Goal: Navigation & Orientation: Find specific page/section

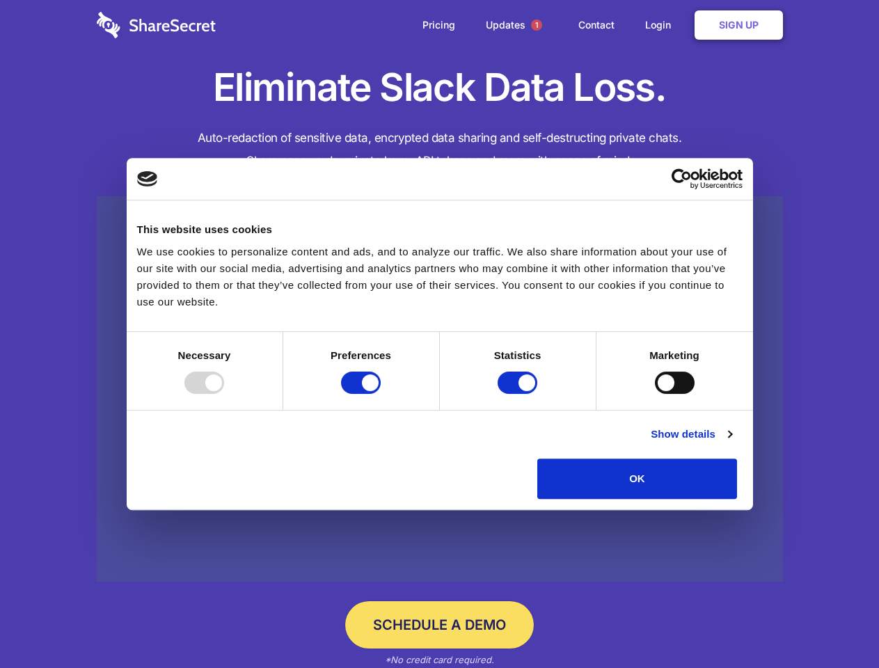
click at [224, 394] on div at bounding box center [204, 383] width 40 height 22
click at [381, 394] on input "Preferences" at bounding box center [361, 383] width 40 height 22
checkbox input "false"
click at [519, 394] on input "Statistics" at bounding box center [518, 383] width 40 height 22
checkbox input "false"
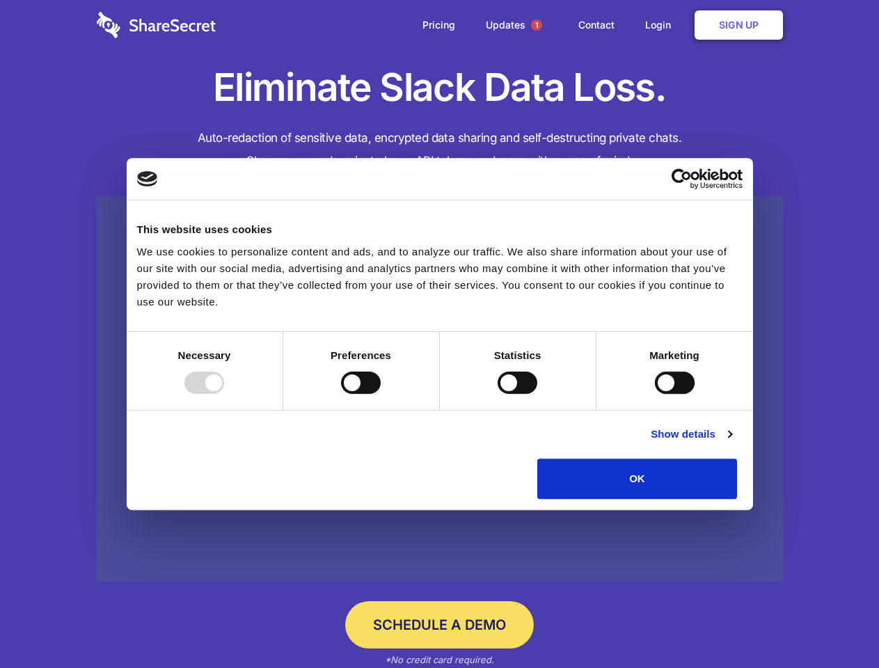
click at [655, 394] on input "Marketing" at bounding box center [675, 383] width 40 height 22
checkbox input "true"
click at [732, 443] on link "Show details" at bounding box center [691, 434] width 81 height 17
click at [0, 0] on li "Necessary 7 Necessary cookies help make a website usable by enabling basic func…" at bounding box center [0, 0] width 0 height 0
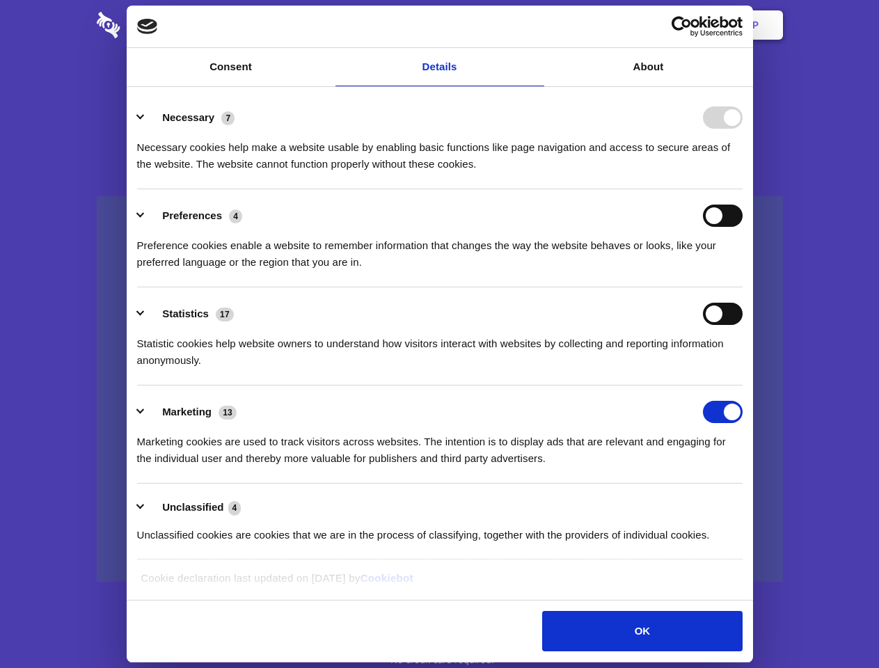
click at [536, 25] on span "1" at bounding box center [536, 24] width 11 height 11
